Goal: Find specific page/section

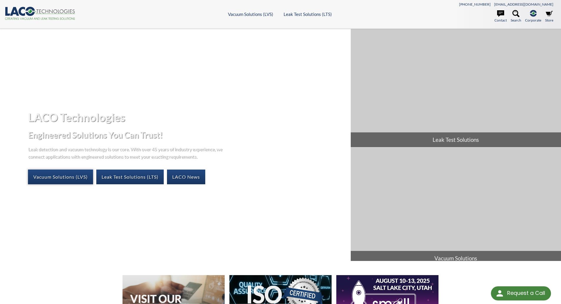
click at [80, 176] on link "Vacuum Solutions (LVS)" at bounding box center [60, 176] width 65 height 15
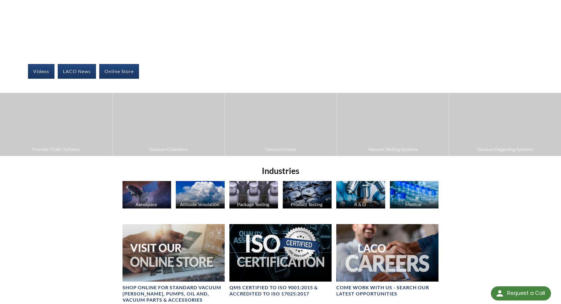
scroll to position [124, 0]
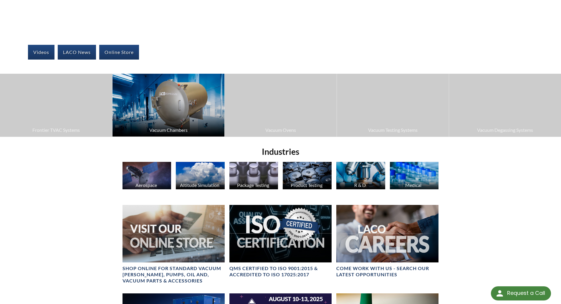
click at [199, 110] on img at bounding box center [169, 105] width 112 height 63
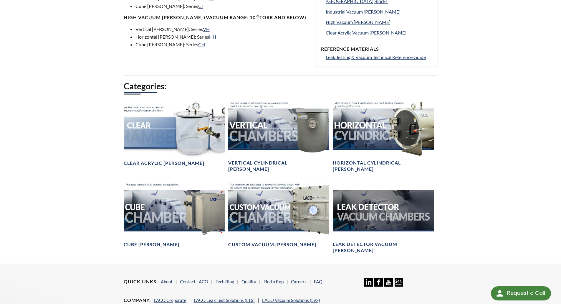
scroll to position [266, 0]
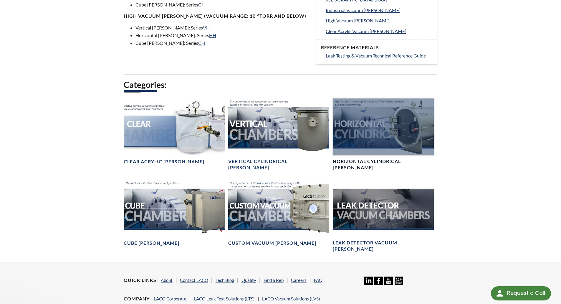
click at [397, 151] on div at bounding box center [383, 126] width 101 height 57
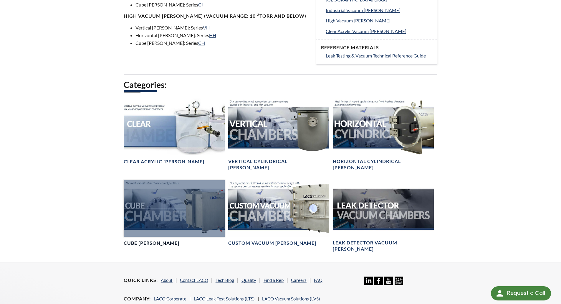
scroll to position [298, 0]
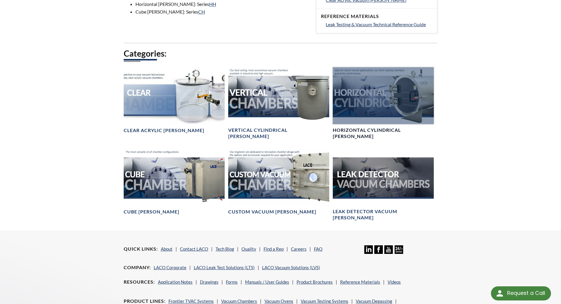
click at [377, 105] on div at bounding box center [383, 95] width 101 height 57
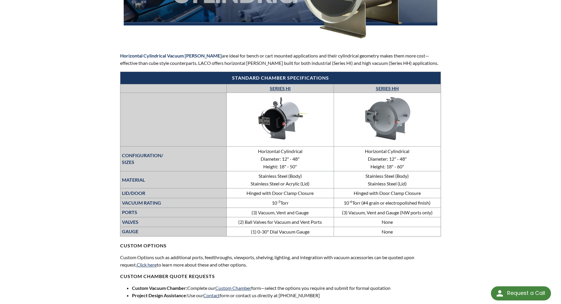
scroll to position [167, 0]
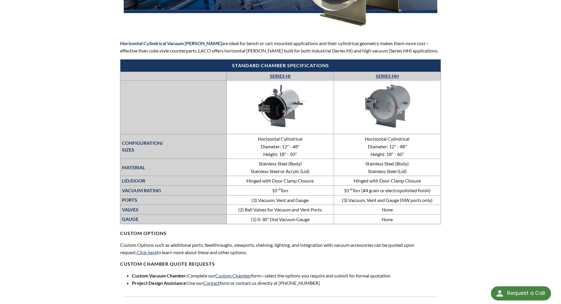
click at [397, 107] on img at bounding box center [387, 106] width 88 height 50
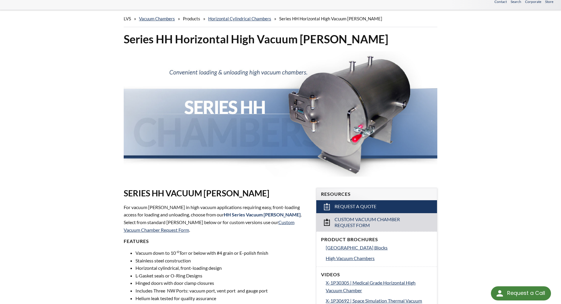
scroll to position [19, 0]
